Goal: Information Seeking & Learning: Compare options

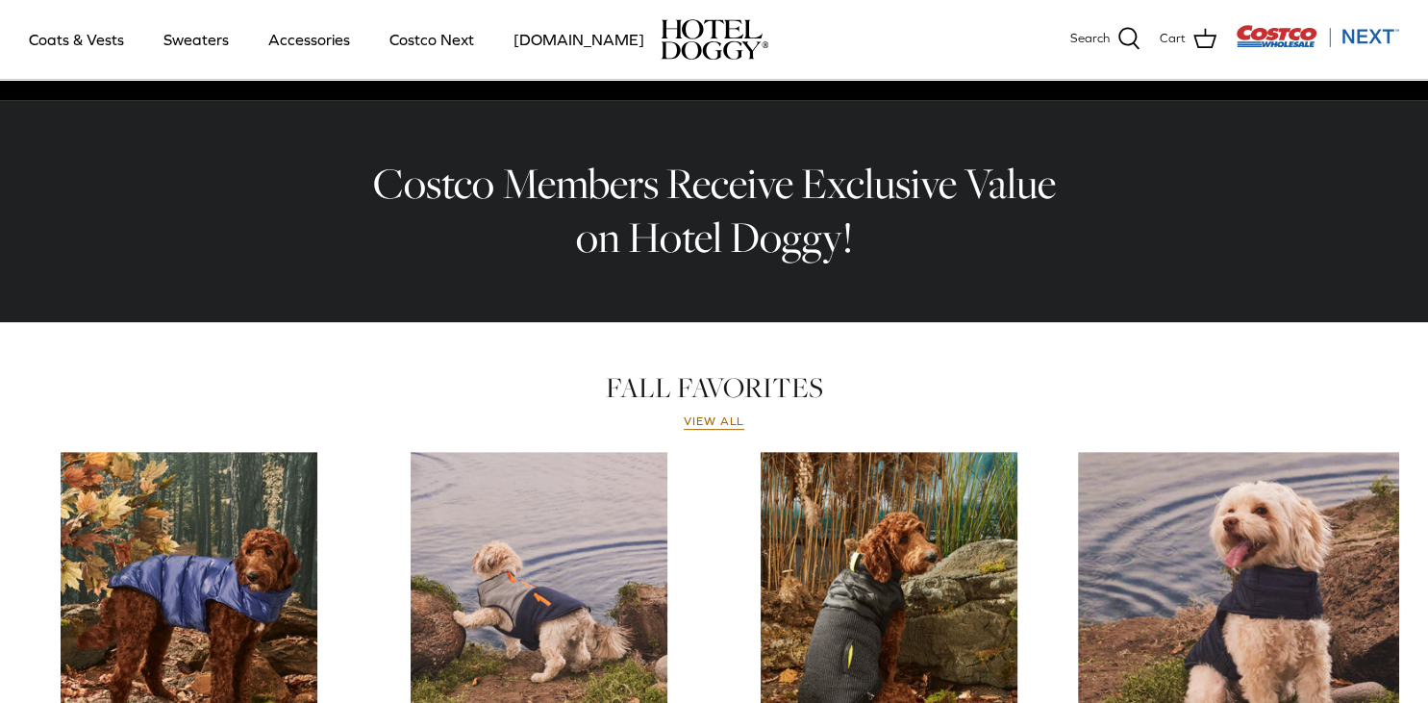
scroll to position [406, 0]
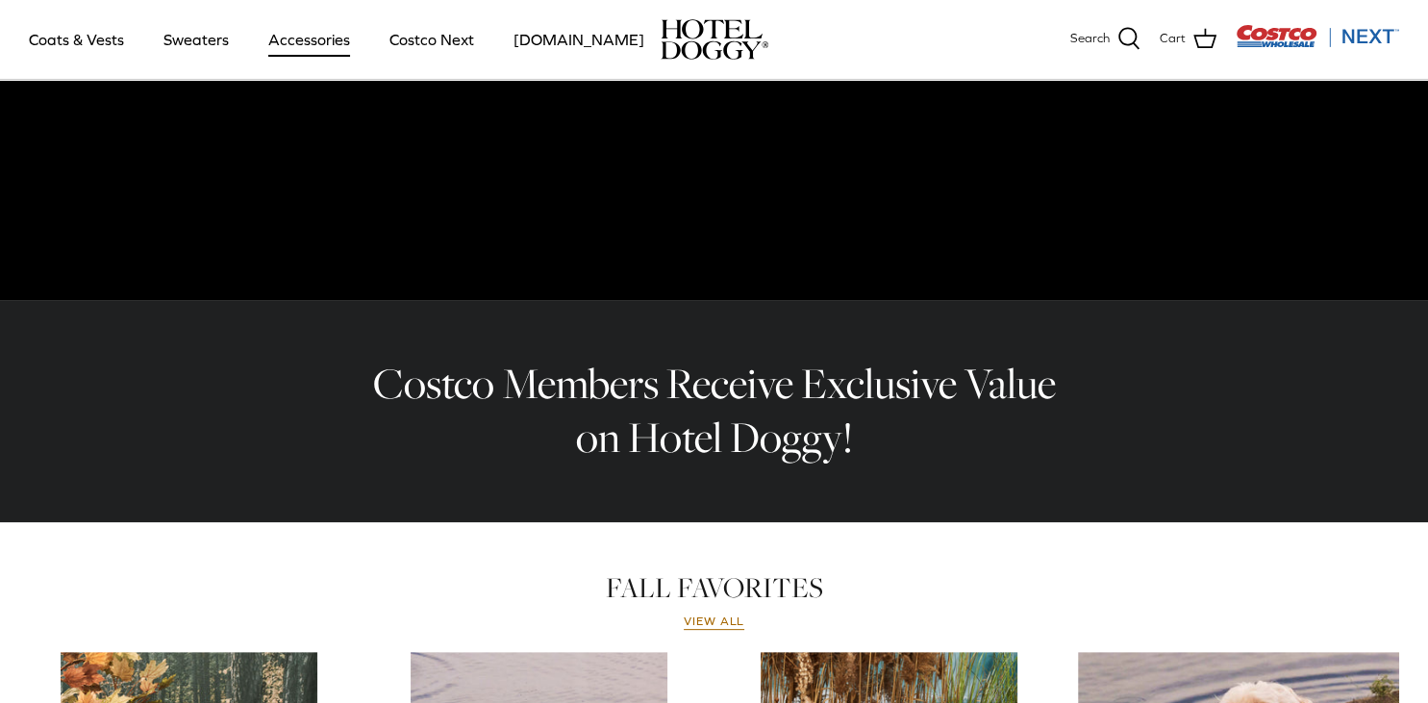
click at [317, 45] on link "Accessories" at bounding box center [309, 39] width 116 height 65
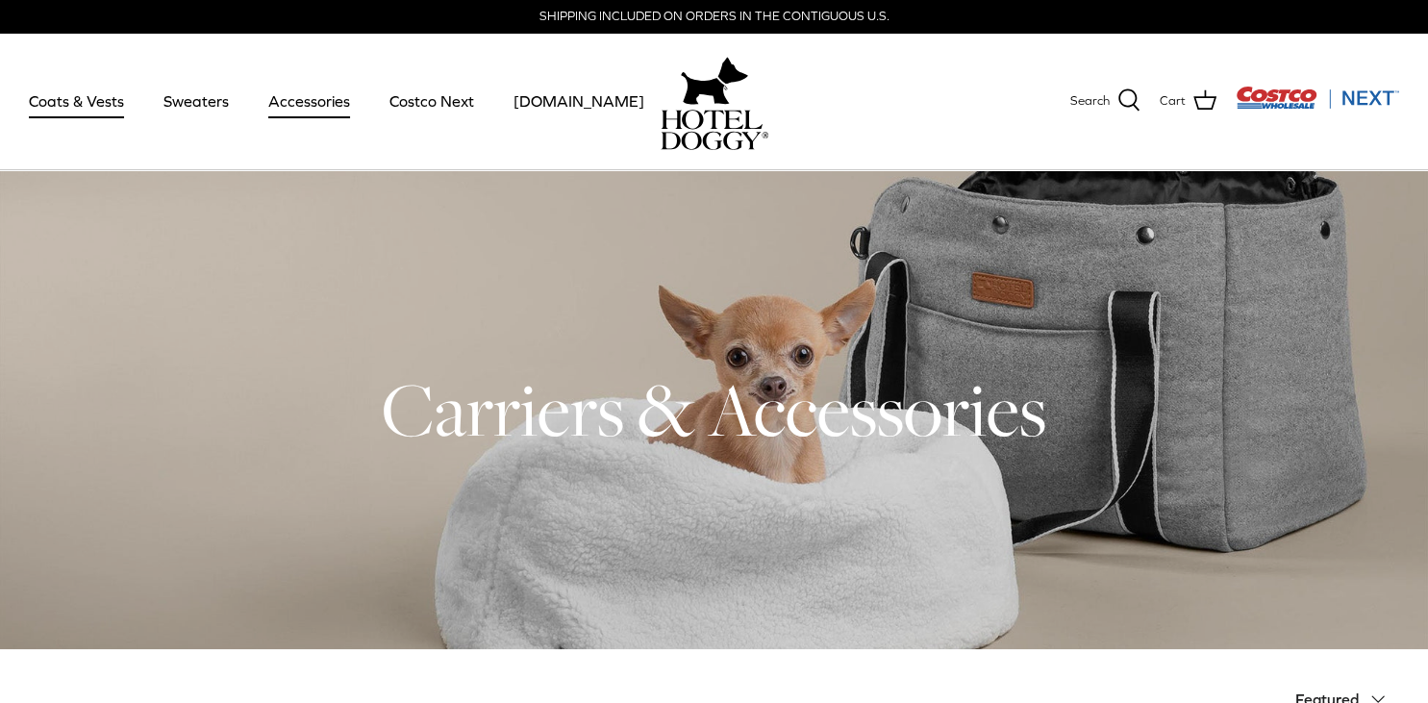
click at [98, 95] on link "Coats & Vests" at bounding box center [77, 100] width 130 height 65
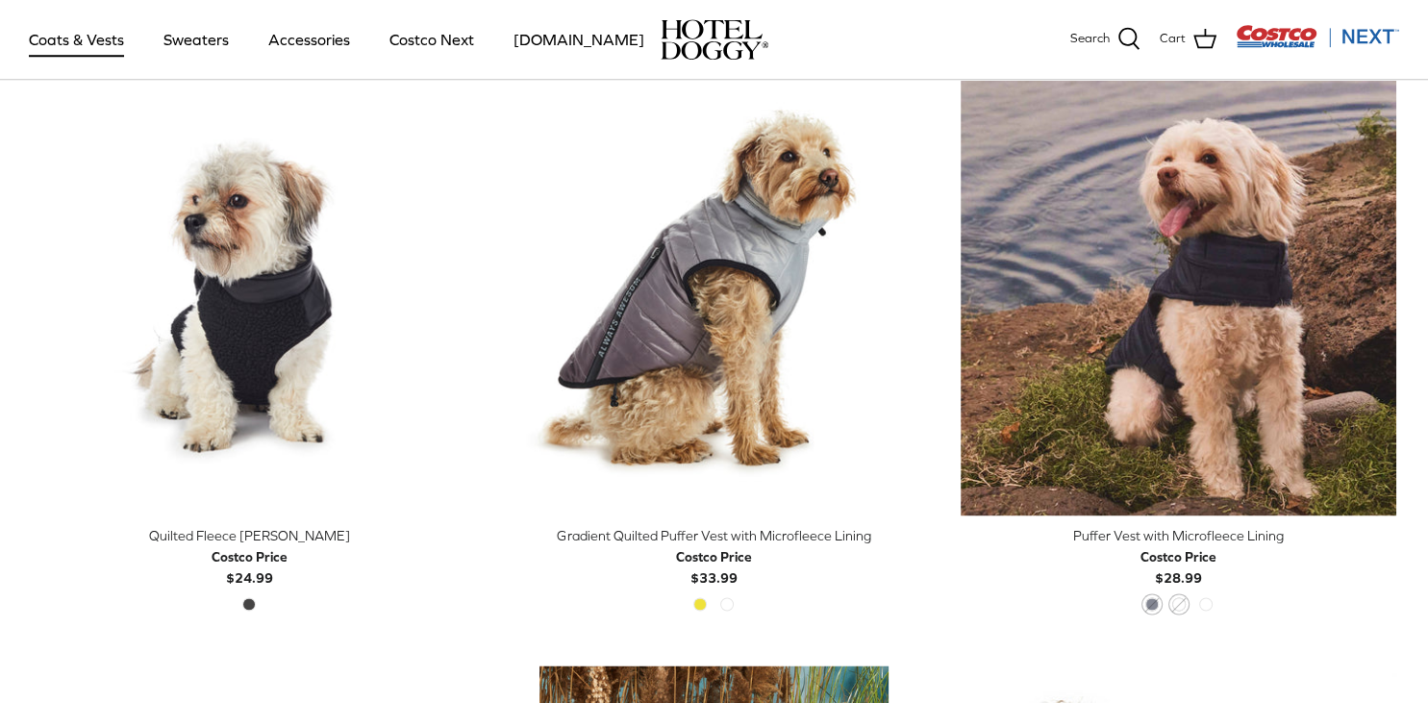
scroll to position [2842, 0]
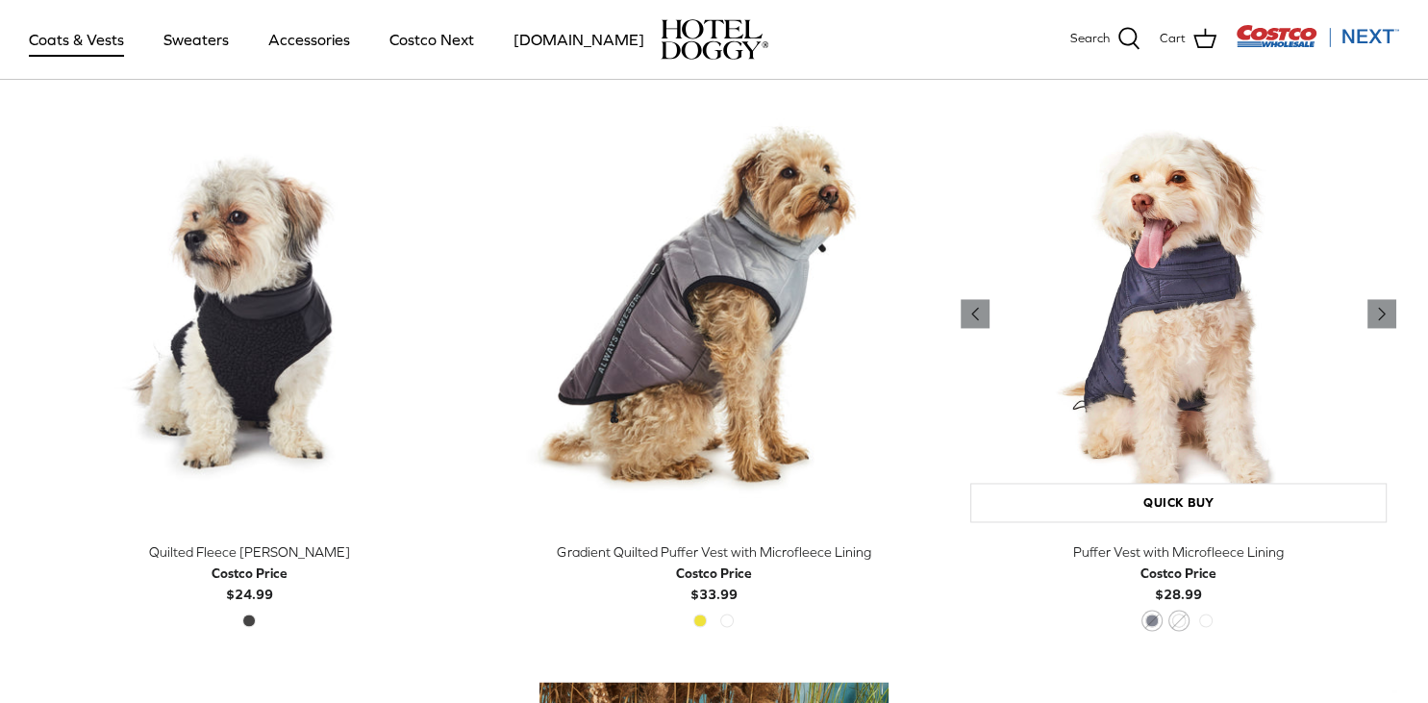
click at [1200, 421] on img "Puffer Vest with Microfleece Lining" at bounding box center [1179, 313] width 436 height 436
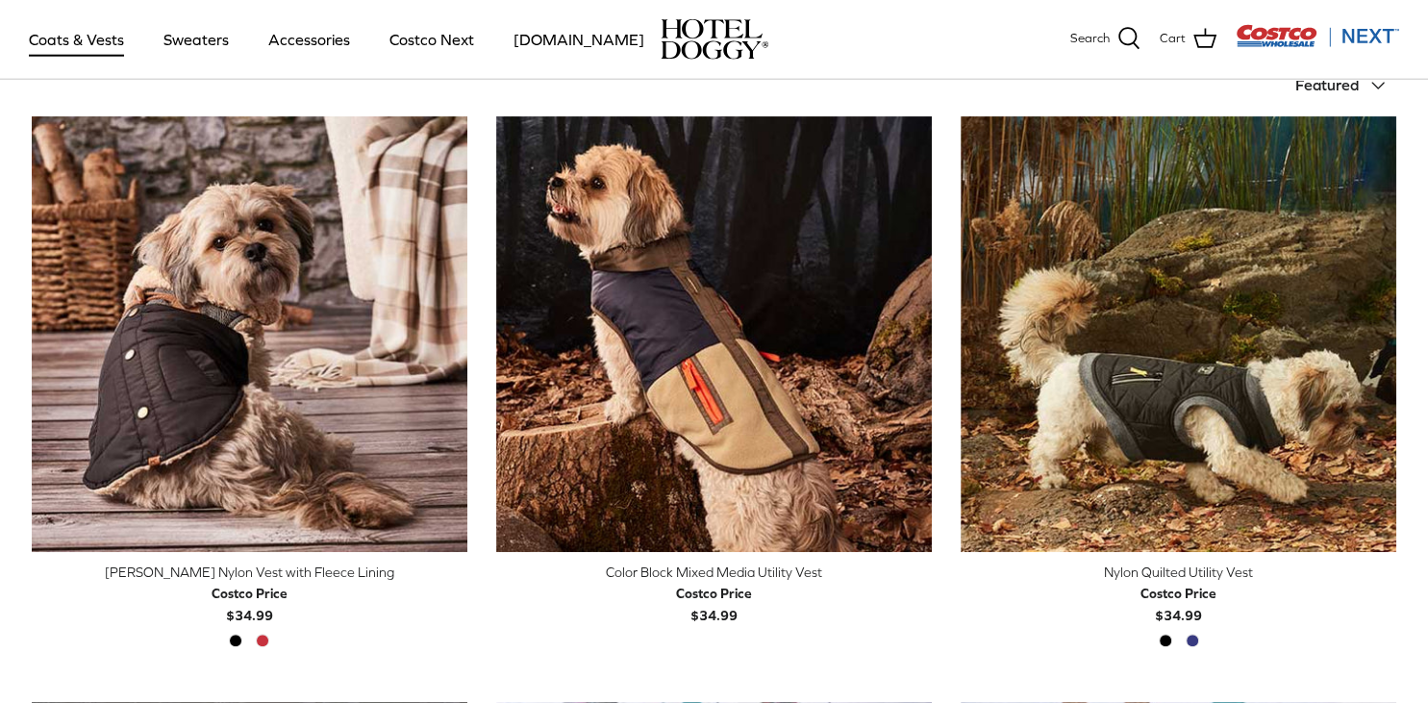
scroll to position [508, 0]
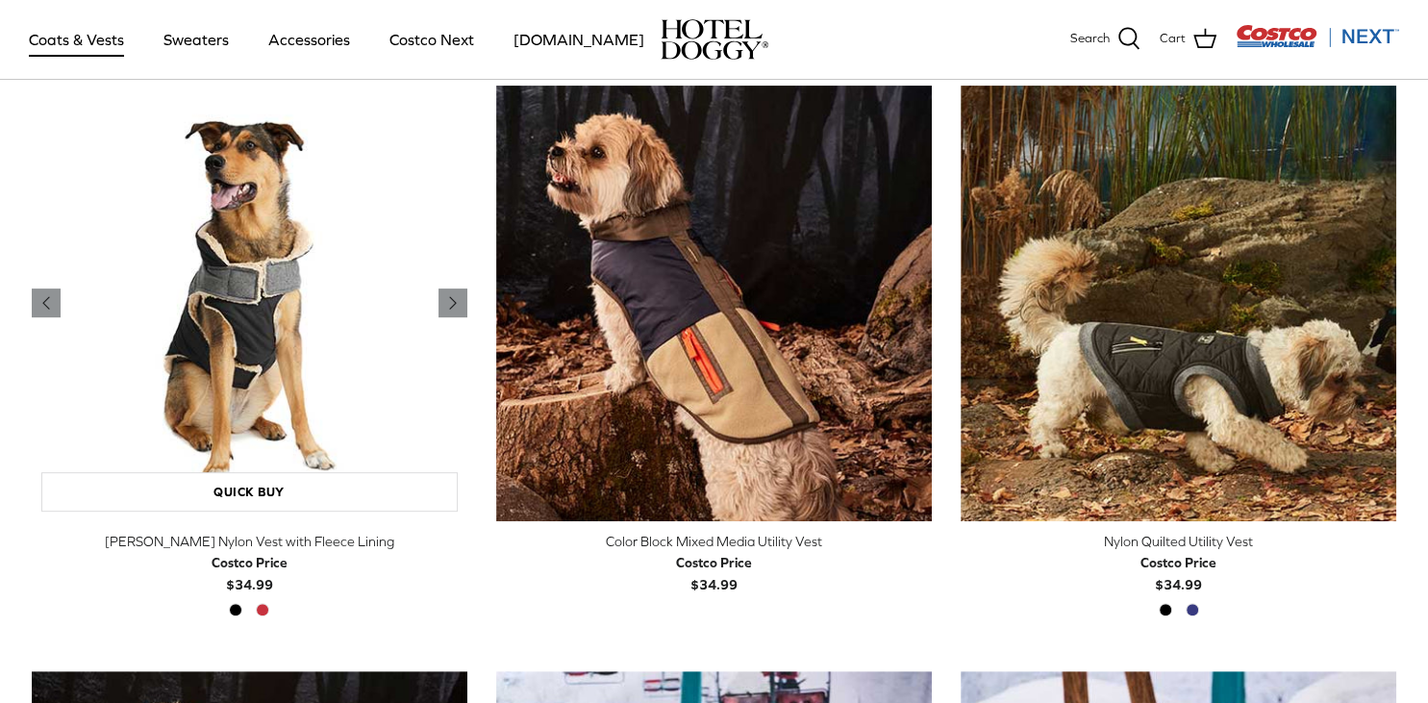
click at [263, 328] on img "Melton Nylon Vest with Fleece Lining" at bounding box center [250, 304] width 436 height 436
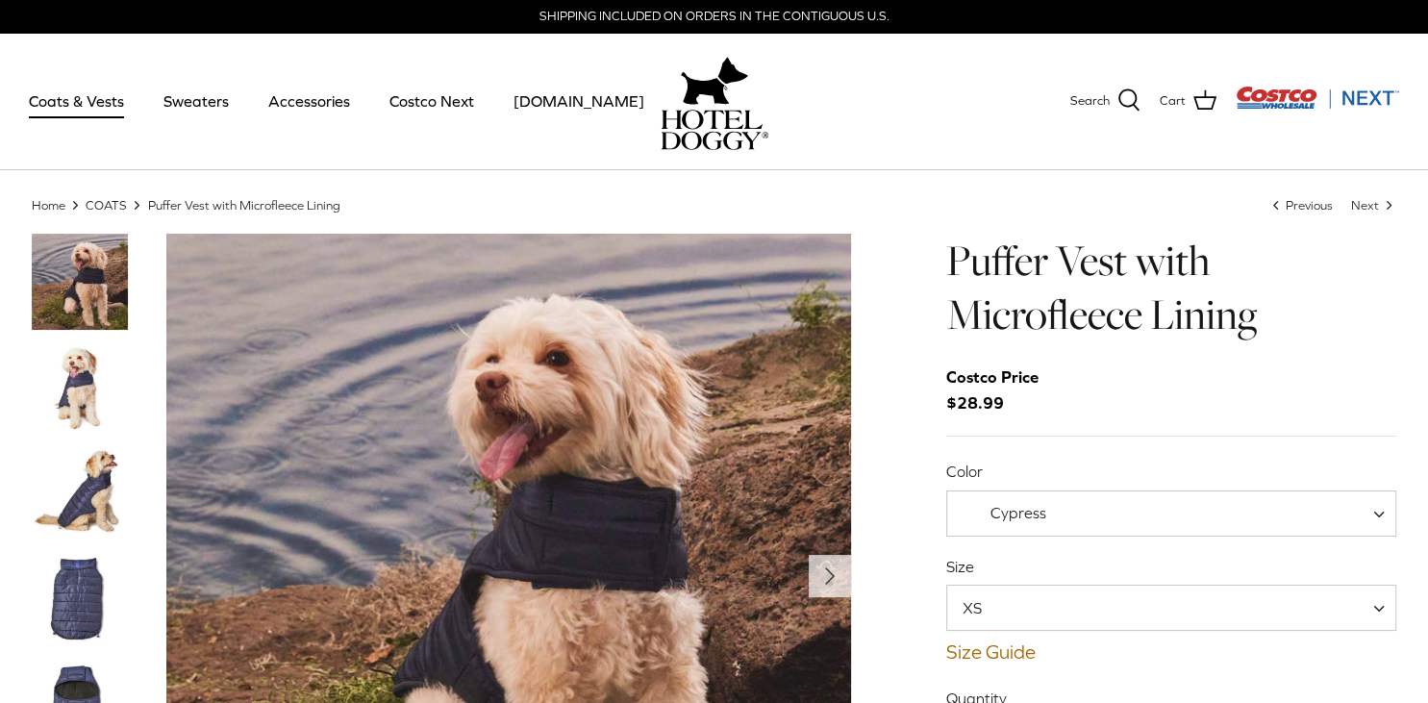
scroll to position [101, 0]
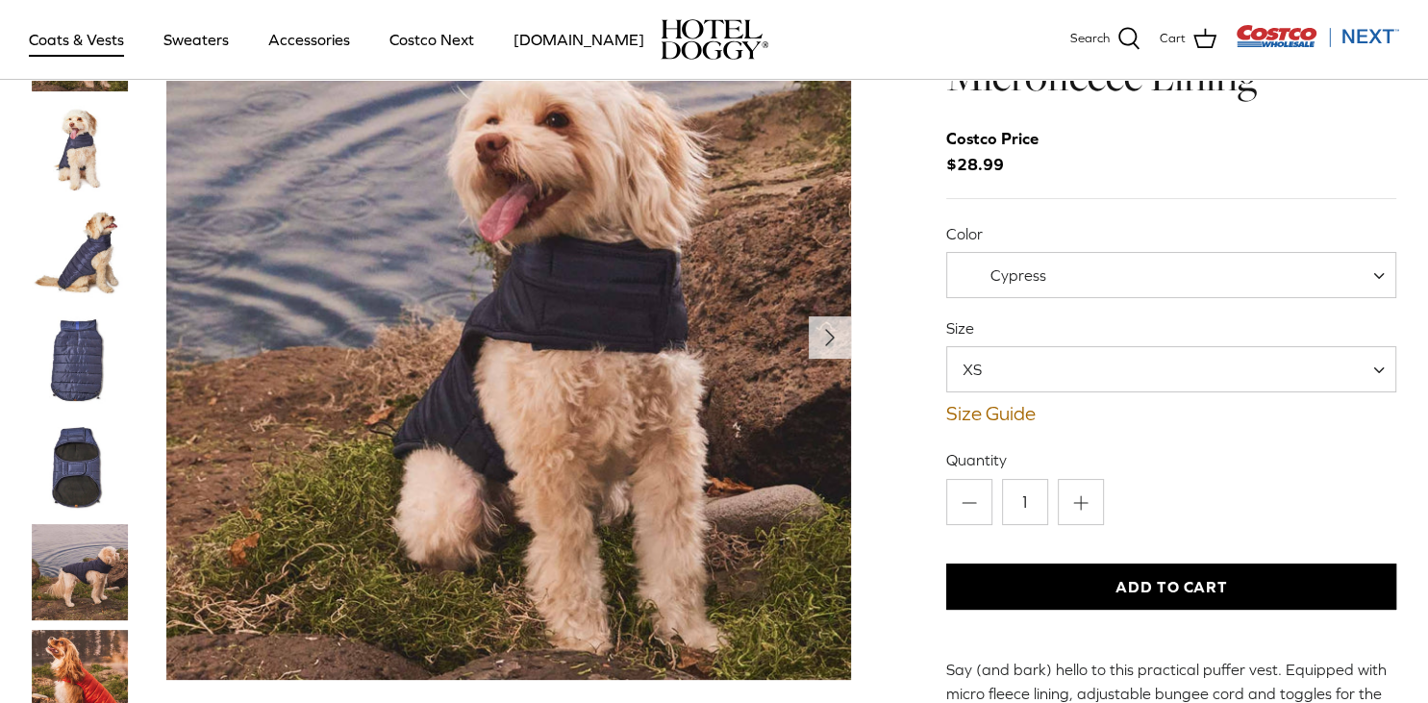
click at [99, 275] on img "Thumbnail Link" at bounding box center [80, 255] width 96 height 96
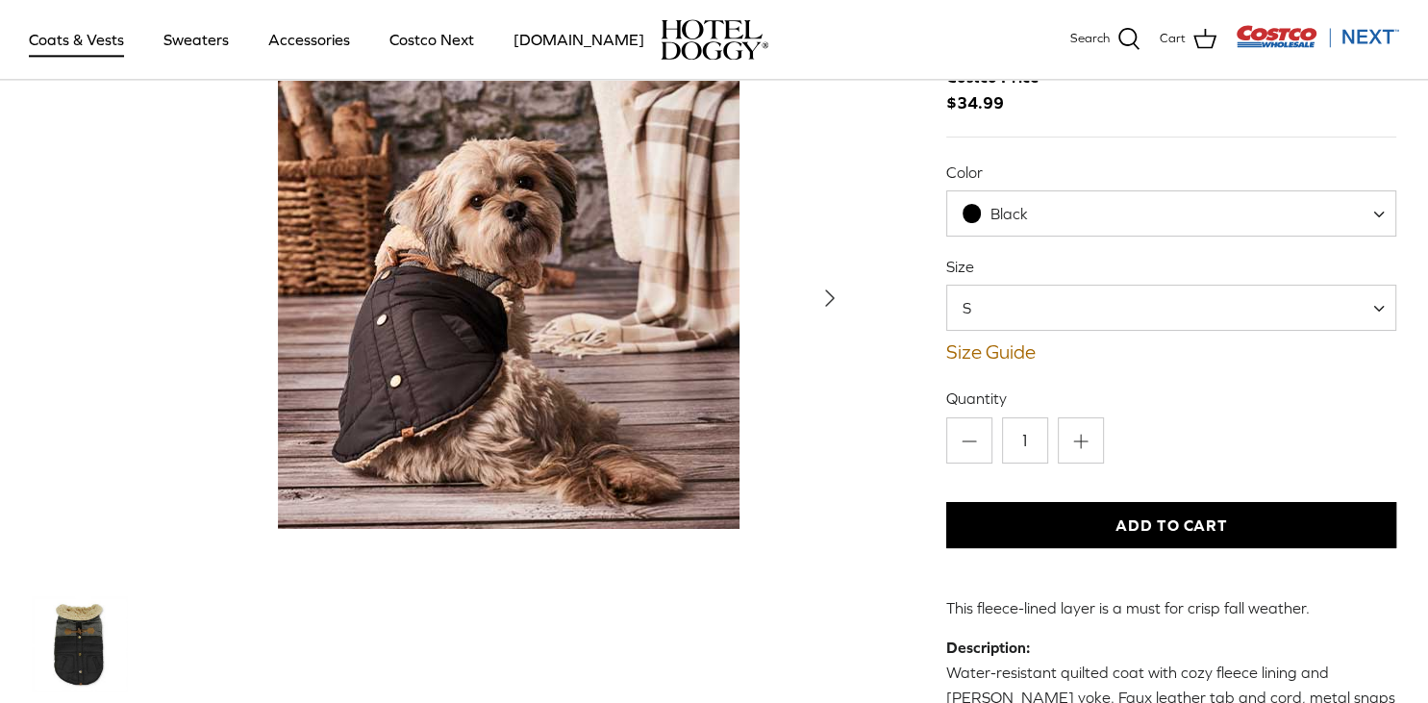
scroll to position [203, 0]
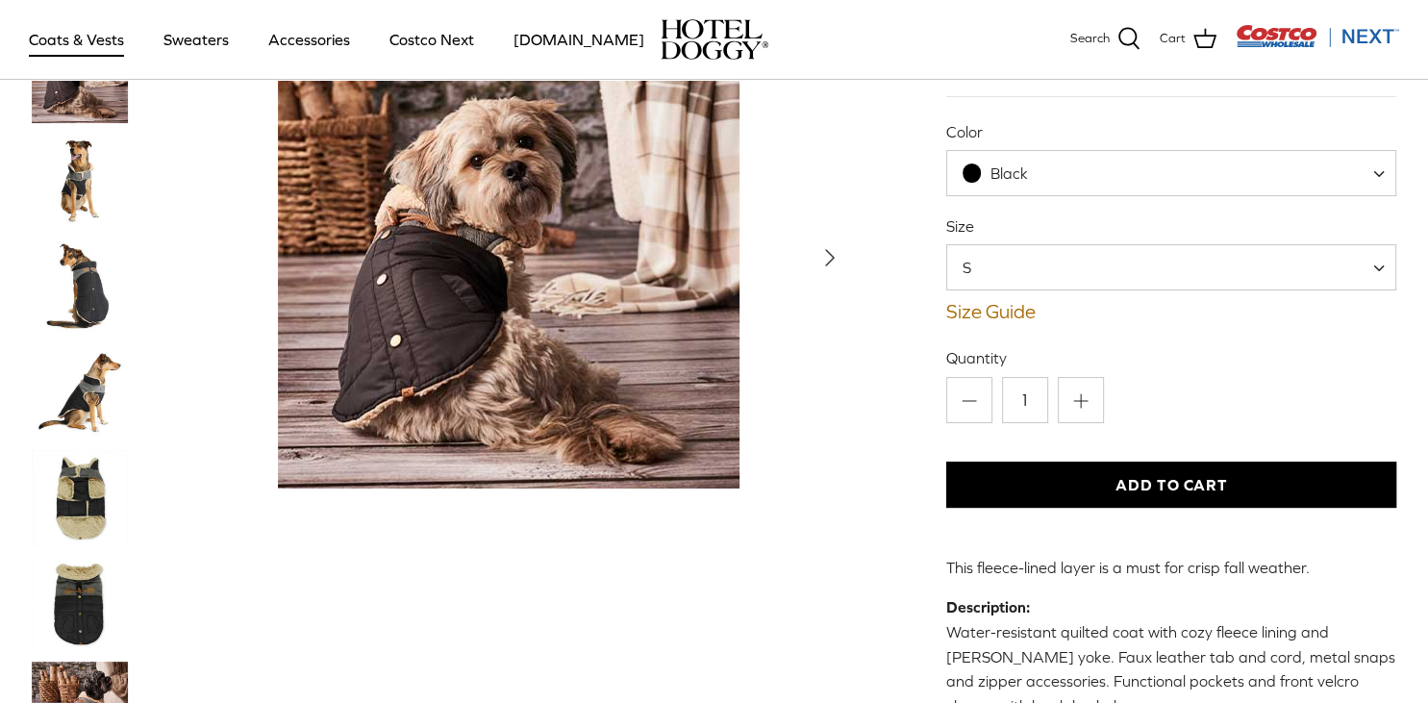
click at [105, 276] on img "Thumbnail Link" at bounding box center [80, 286] width 96 height 96
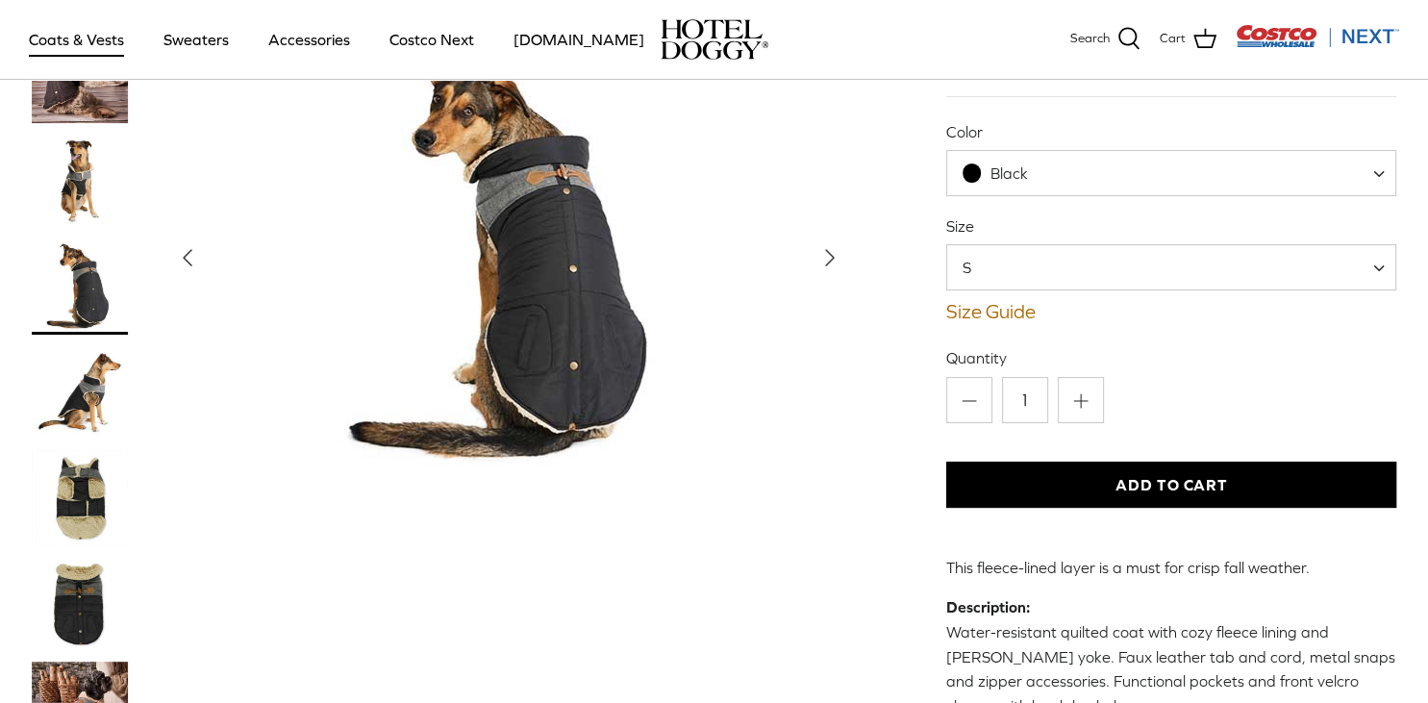
click at [76, 385] on img "Thumbnail Link" at bounding box center [80, 392] width 96 height 96
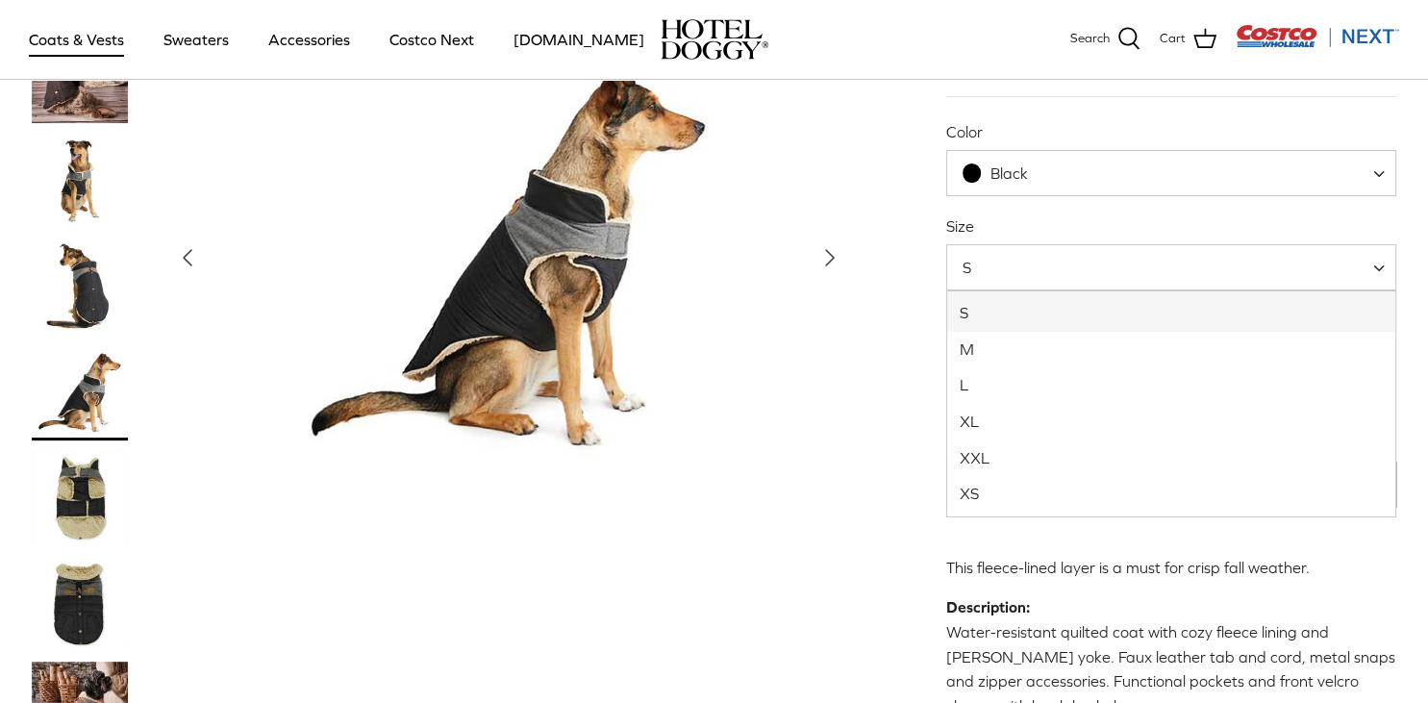
click at [1300, 267] on span "S" at bounding box center [1171, 267] width 451 height 46
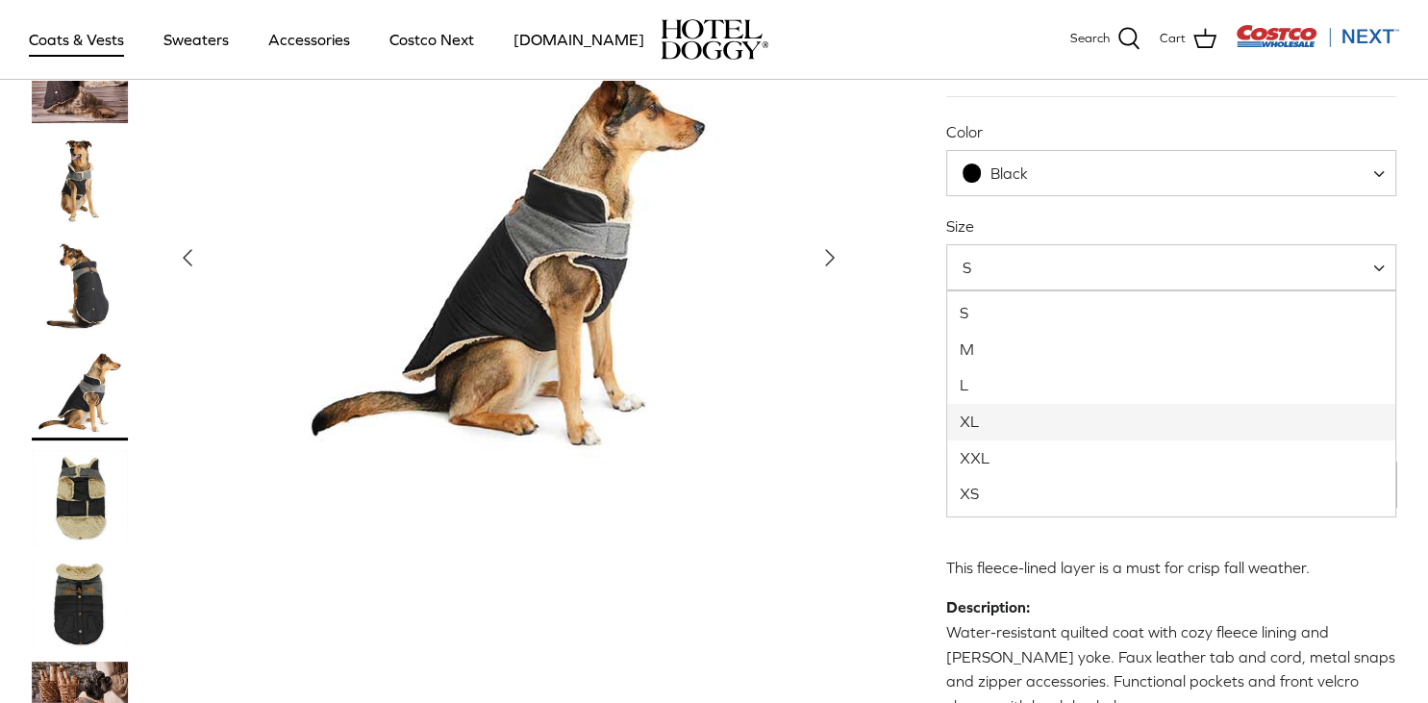
select select "XL"
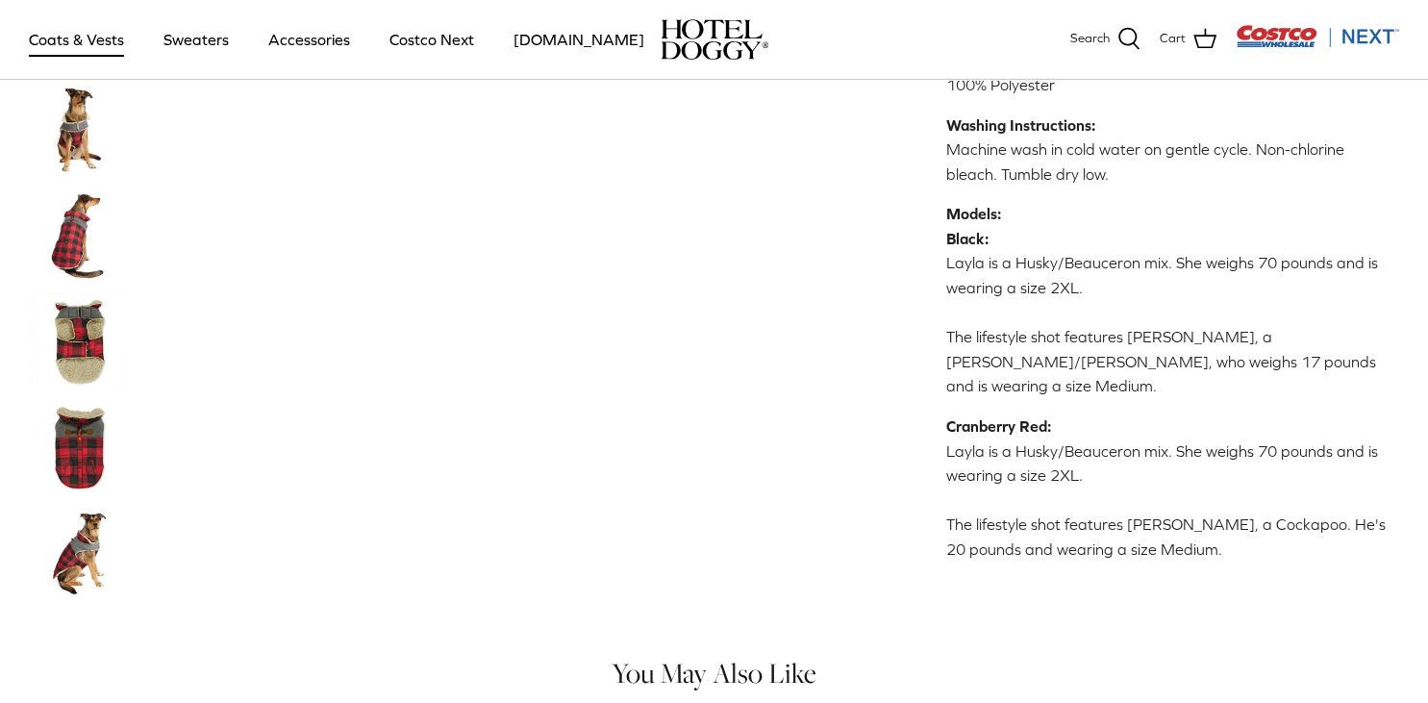
scroll to position [812, 0]
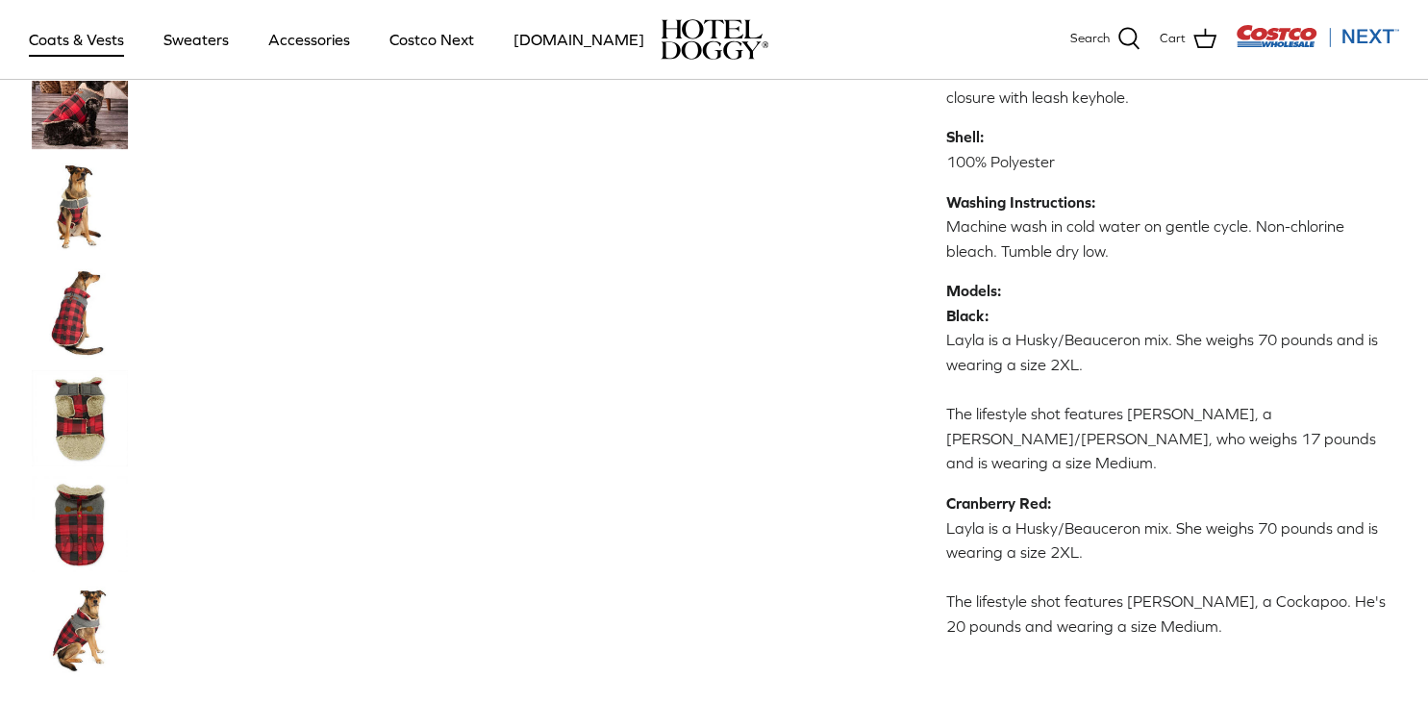
click at [85, 517] on img "Thumbnail Link" at bounding box center [80, 524] width 96 height 96
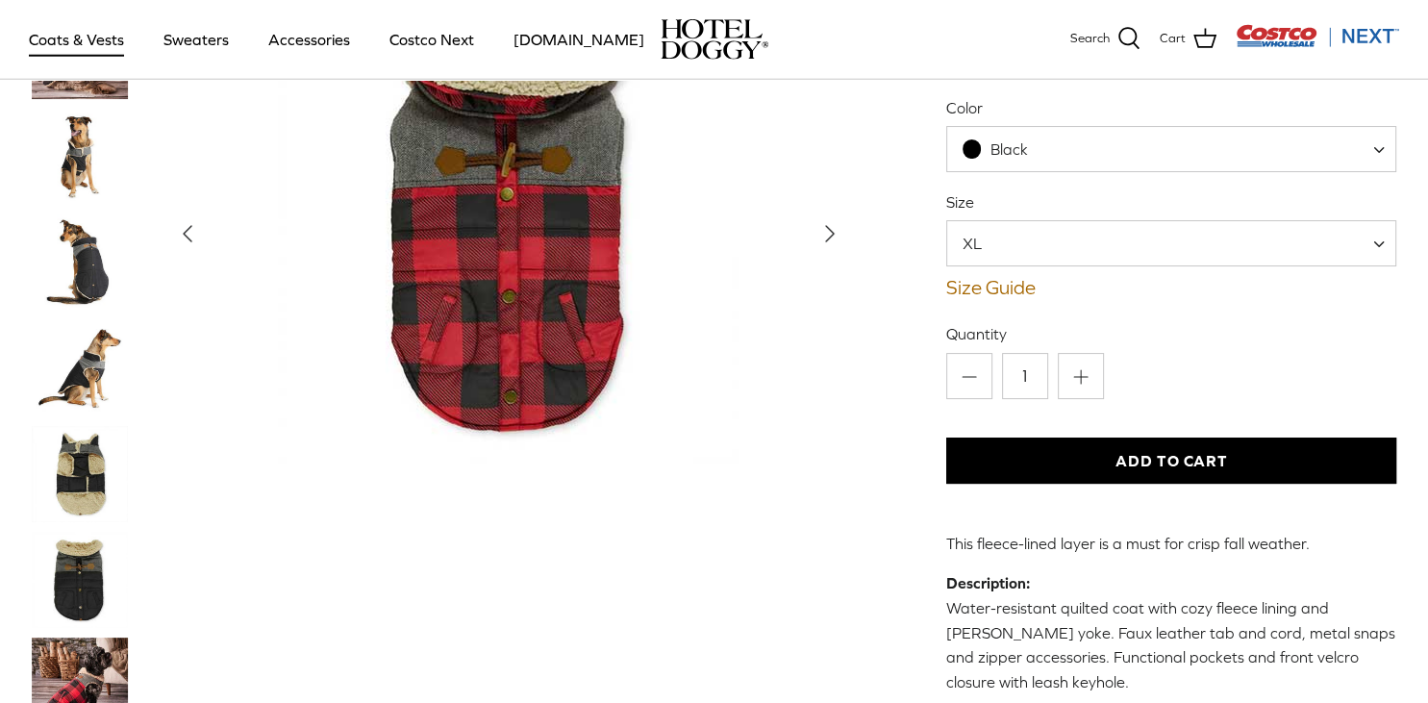
scroll to position [101, 0]
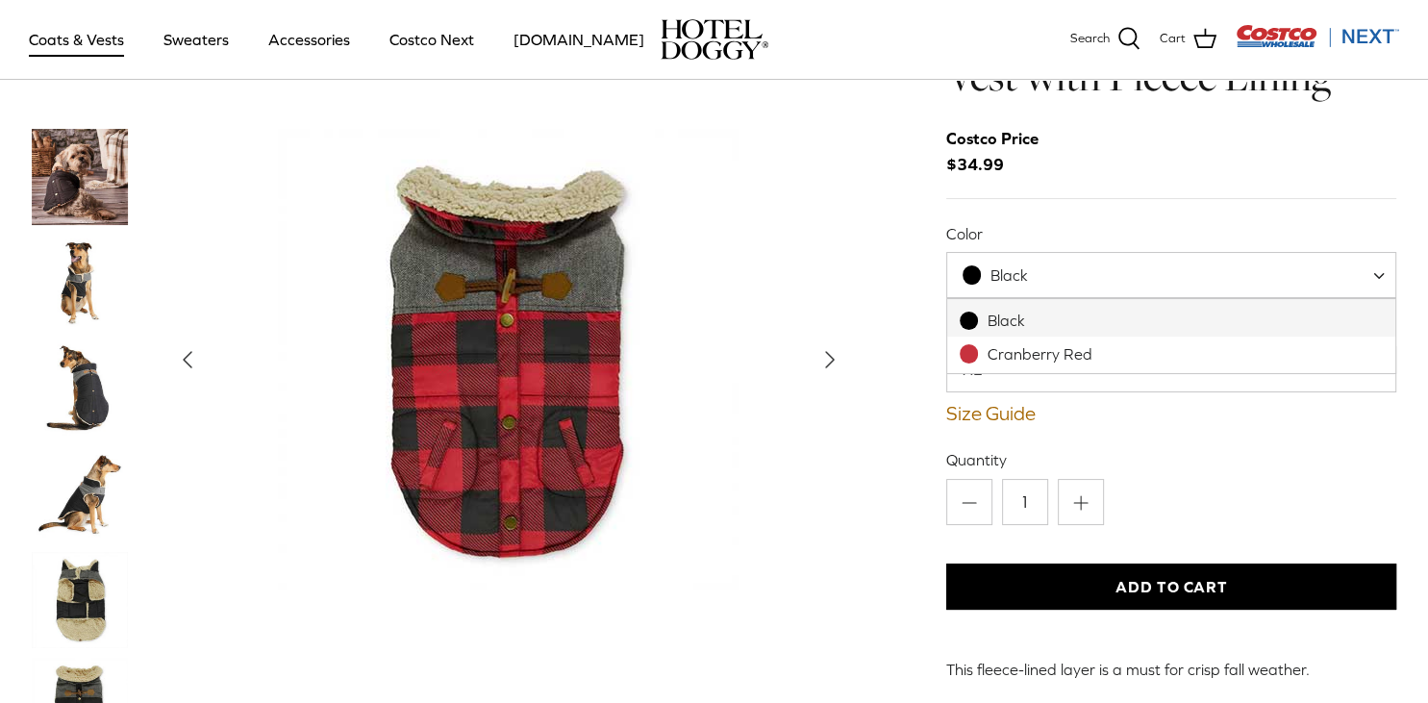
click at [1364, 283] on span "Black" at bounding box center [1171, 275] width 451 height 46
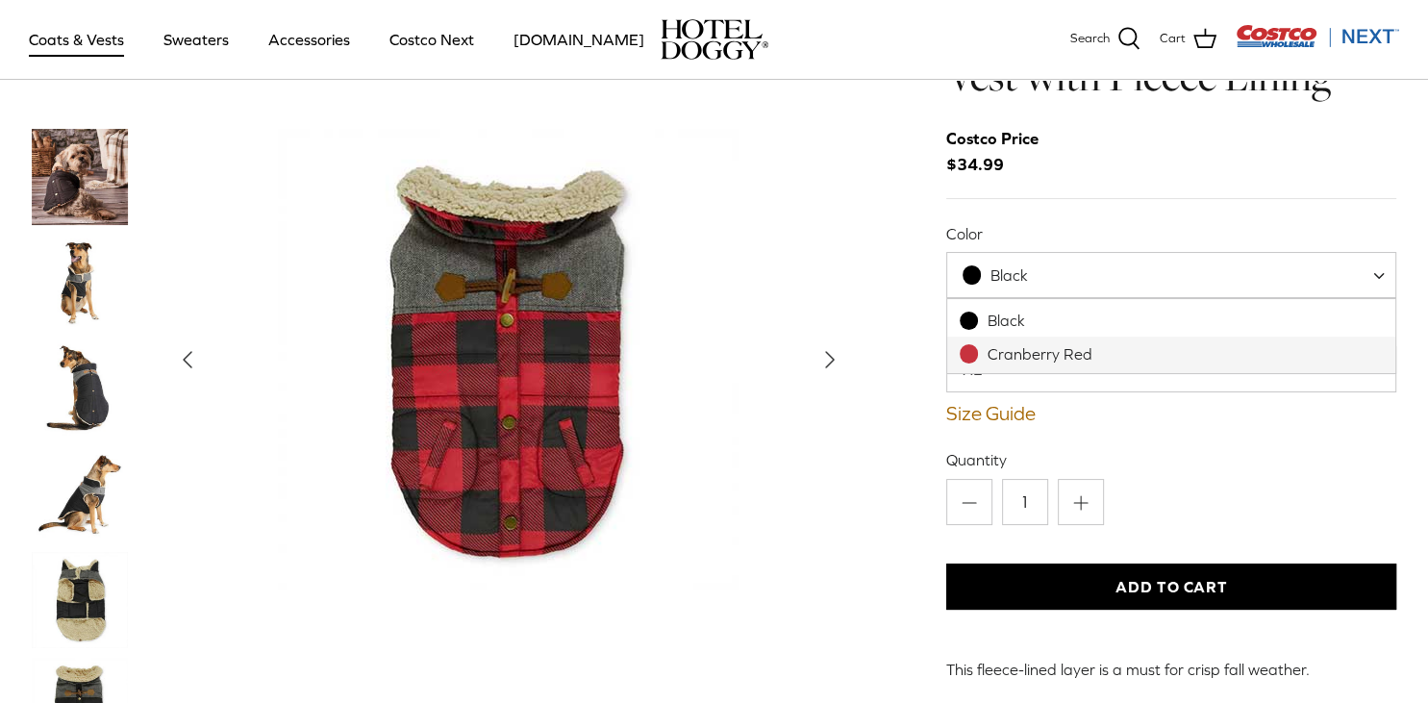
select select "Cranberry Red"
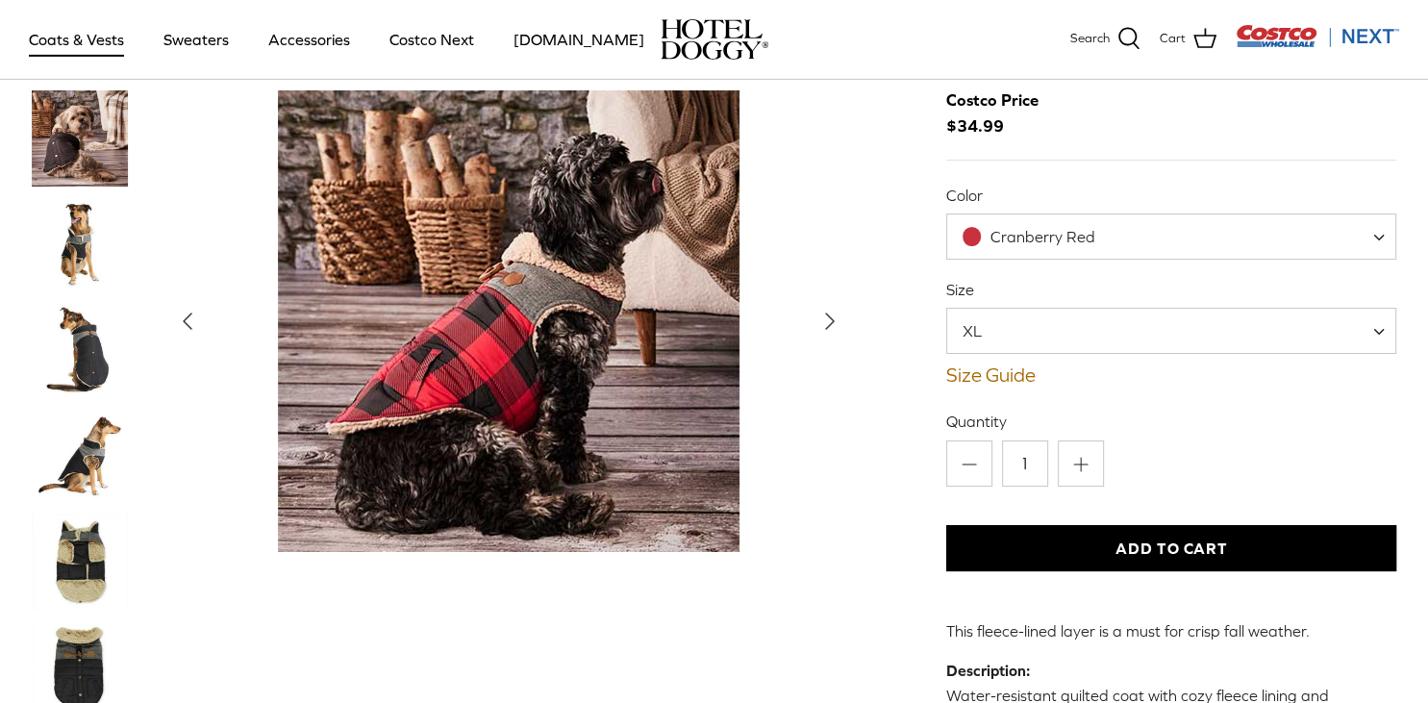
scroll to position [203, 0]
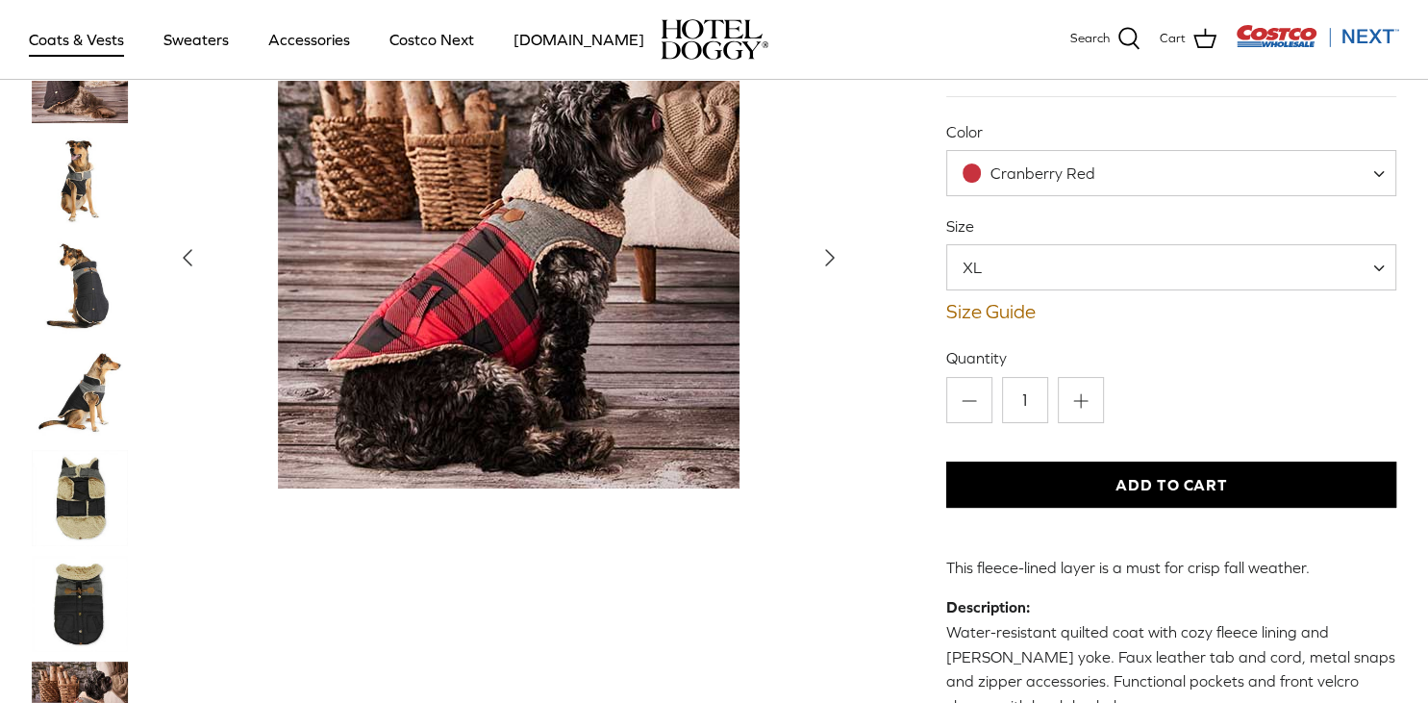
click at [1160, 284] on span "XL" at bounding box center [1171, 267] width 451 height 46
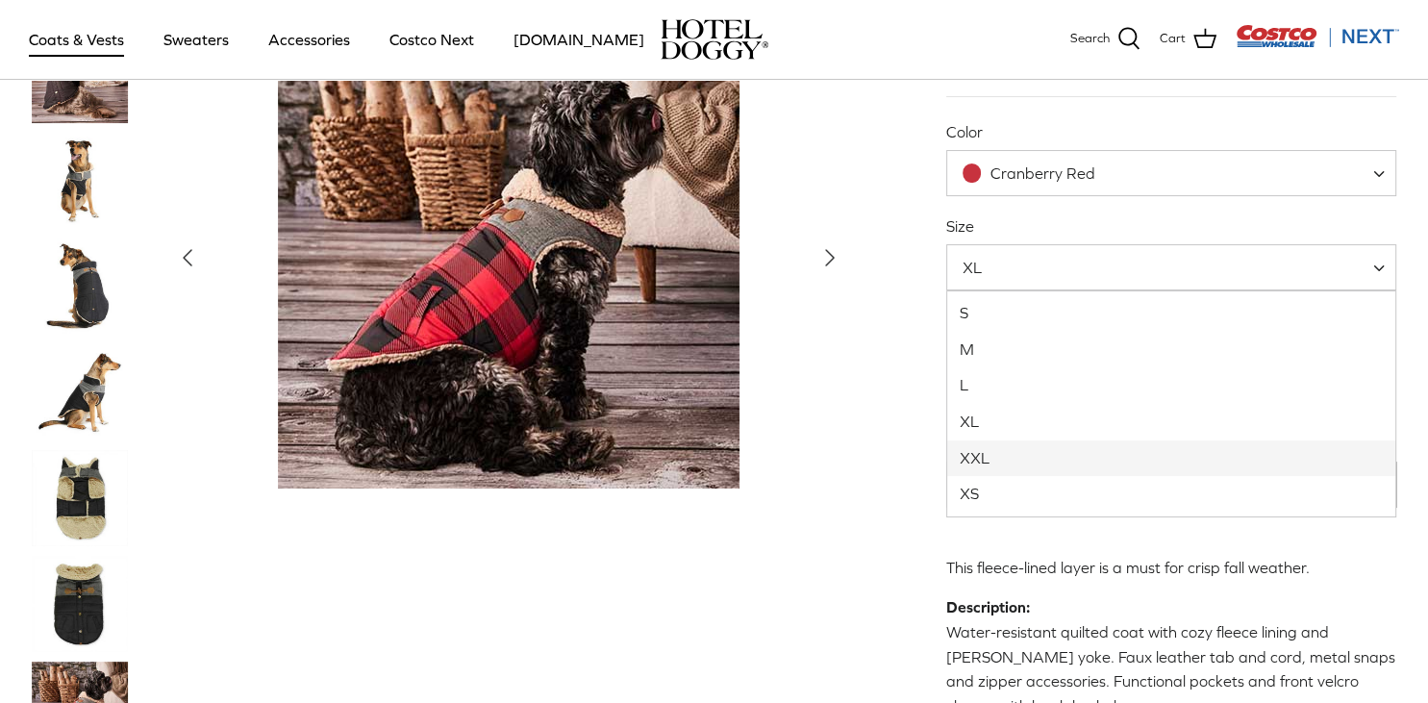
select select "XXL"
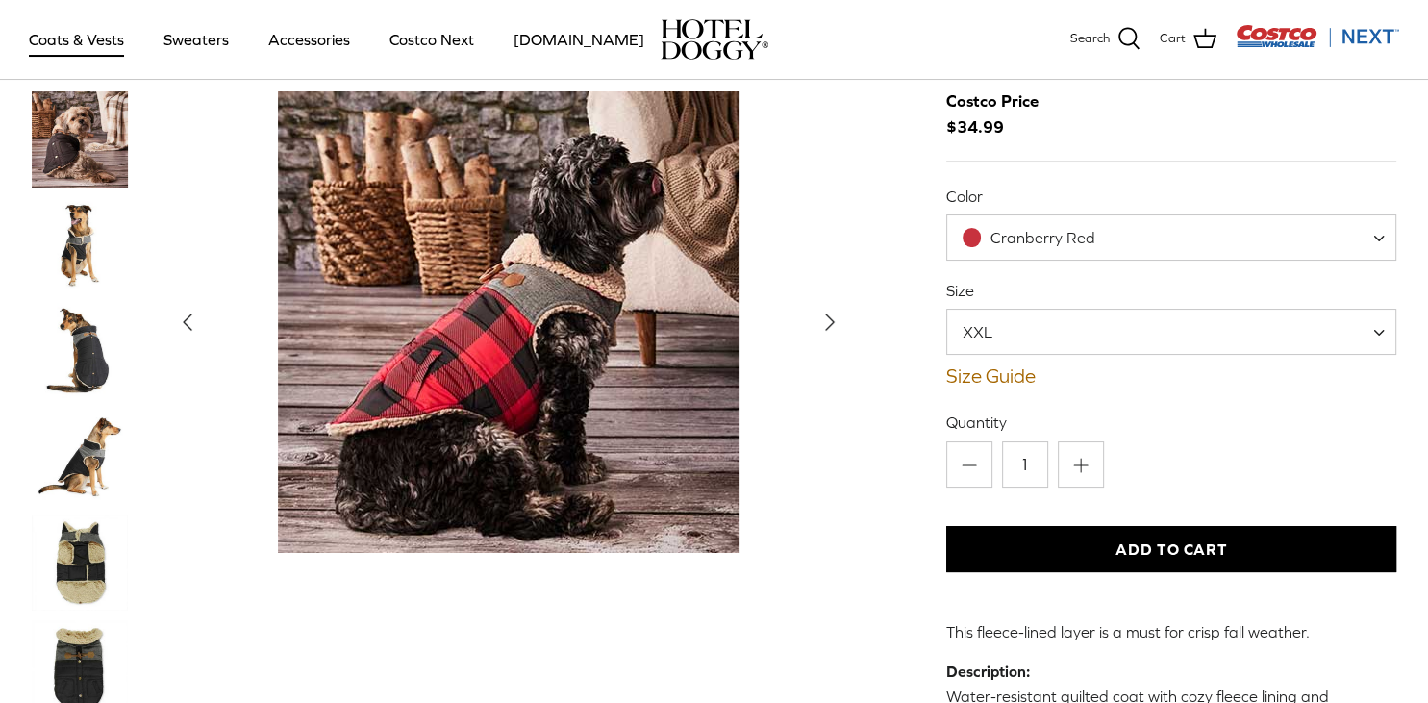
scroll to position [101, 0]
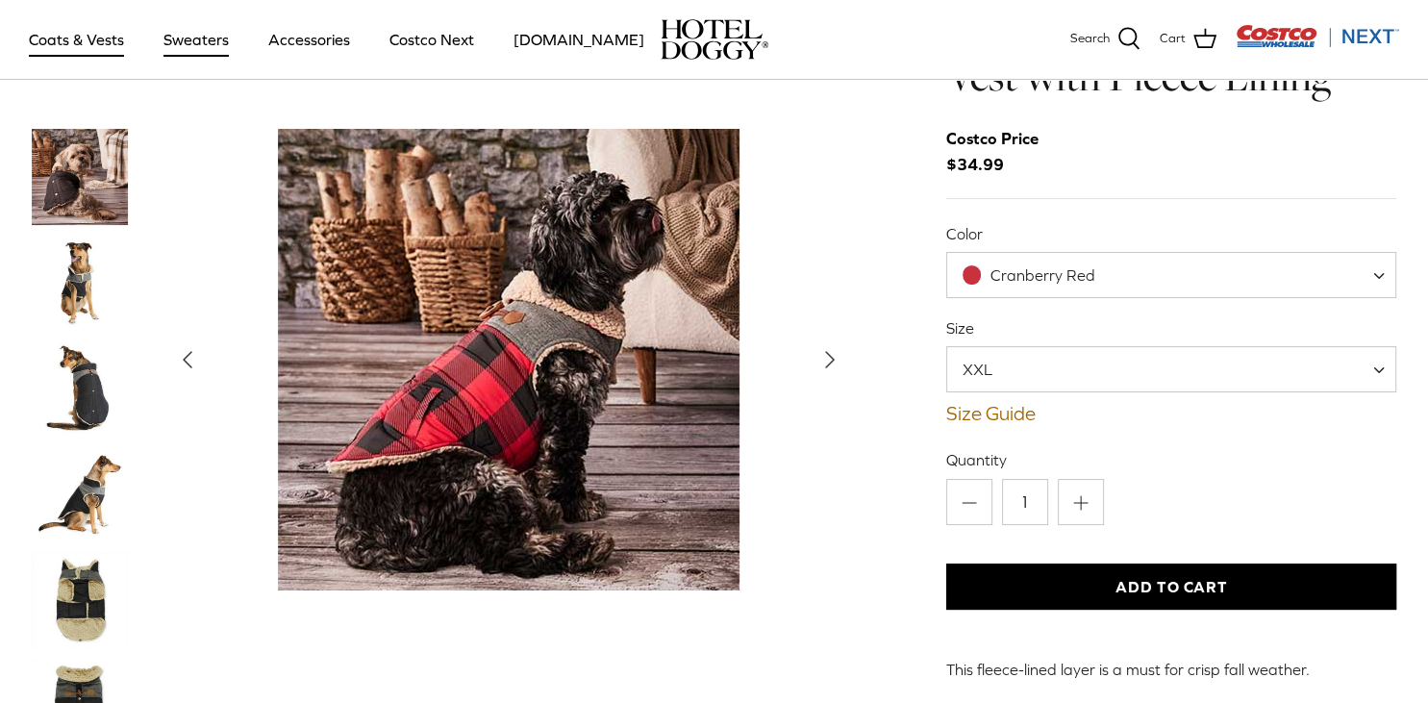
click at [217, 48] on link "Sweaters" at bounding box center [196, 39] width 100 height 65
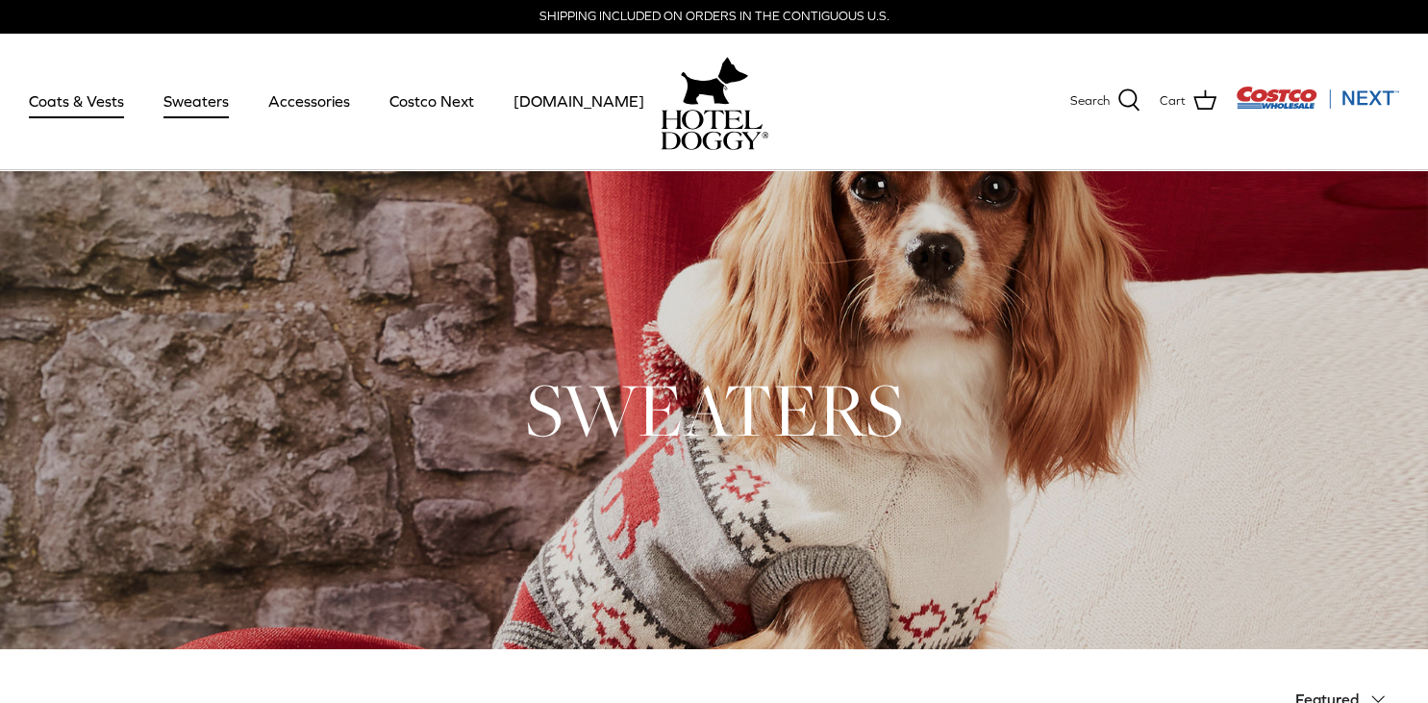
click at [49, 104] on link "Coats & Vests" at bounding box center [77, 100] width 130 height 65
